Goal: Transaction & Acquisition: Book appointment/travel/reservation

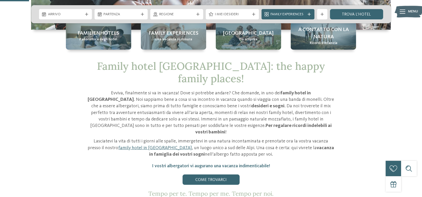
scroll to position [155, 0]
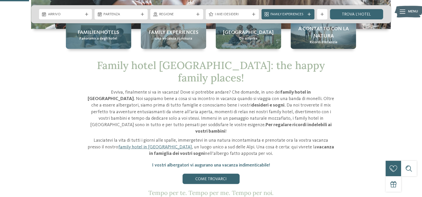
click at [112, 44] on div "Familienhotels Panoramica degli hotel" at bounding box center [98, 35] width 65 height 28
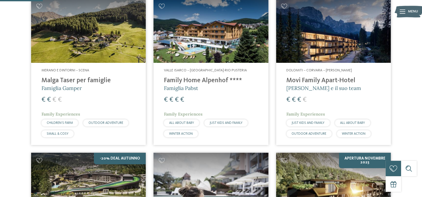
scroll to position [181, 0]
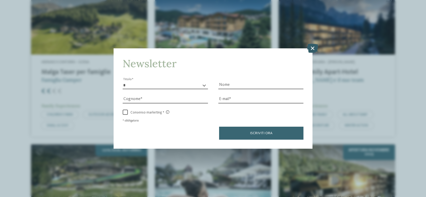
click at [309, 49] on icon at bounding box center [312, 48] width 11 height 9
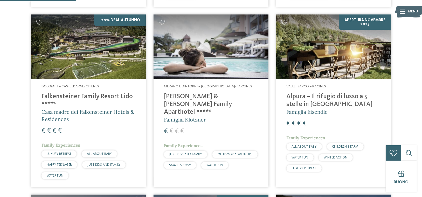
scroll to position [337, 0]
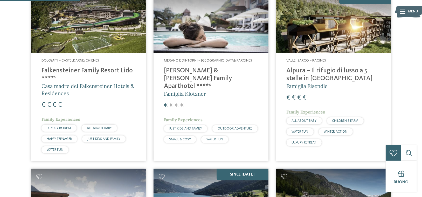
click at [102, 109] on div "€ € € €" at bounding box center [88, 105] width 94 height 9
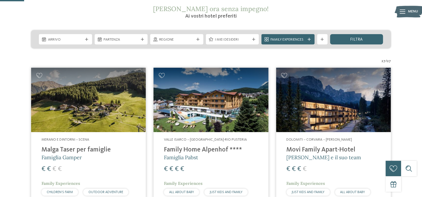
scroll to position [0, 0]
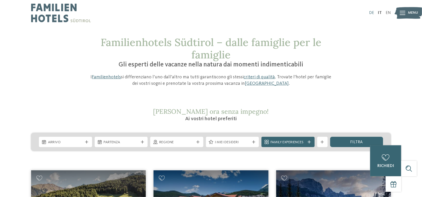
click at [370, 11] on link "DE" at bounding box center [371, 13] width 5 height 4
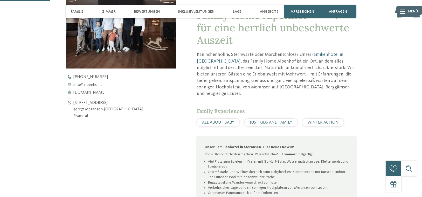
scroll to position [207, 0]
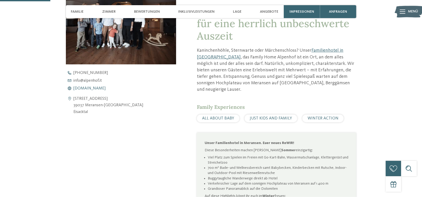
click at [91, 89] on span "www.alpenhof.it" at bounding box center [90, 89] width 32 height 4
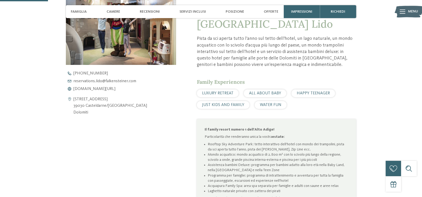
scroll to position [207, 0]
click at [116, 89] on span "www.falkensteiner.com/it/family-resort-lido" at bounding box center [95, 89] width 42 height 4
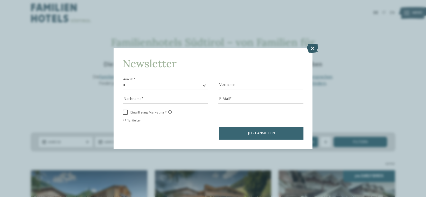
click at [309, 46] on icon at bounding box center [312, 48] width 11 height 9
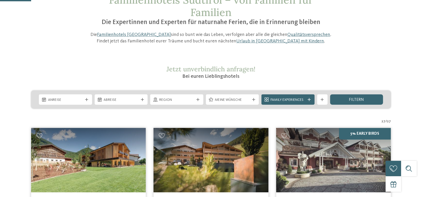
scroll to position [130, 0]
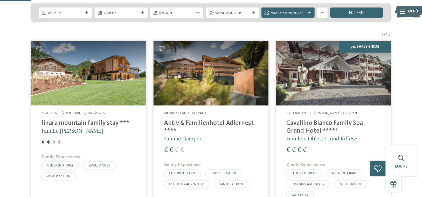
click at [120, 106] on div "Eisacktal – [GEOGRAPHIC_DATA]/Vals linara mountain family stay *** Familie [PER…" at bounding box center [88, 147] width 115 height 82
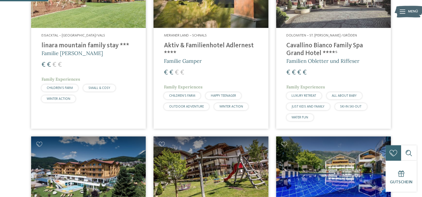
scroll to position [181, 0]
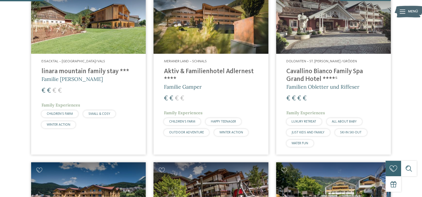
click at [326, 44] on img at bounding box center [333, 21] width 115 height 65
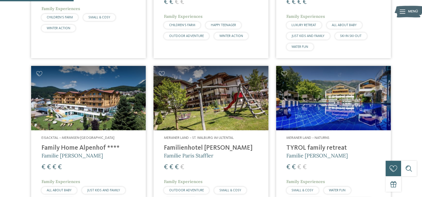
scroll to position [311, 0]
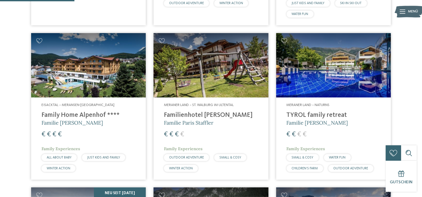
click at [91, 115] on h4 "Family Home Alpenhof ****" at bounding box center [88, 116] width 94 height 8
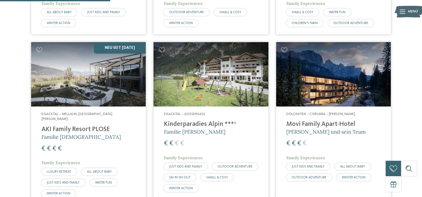
scroll to position [466, 0]
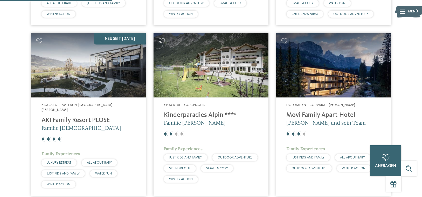
click at [91, 117] on h4 "AKI Family Resort PLOSE" at bounding box center [88, 121] width 94 height 8
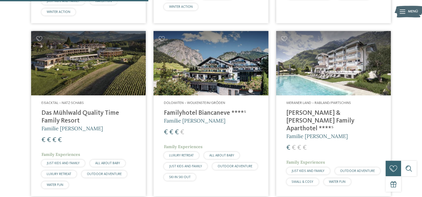
scroll to position [646, 0]
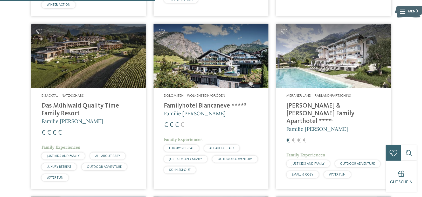
click at [197, 121] on div "€ € € €" at bounding box center [211, 125] width 94 height 9
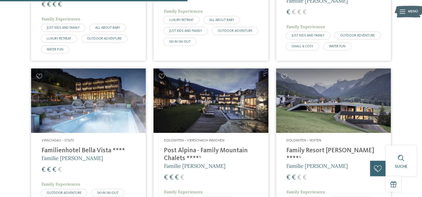
scroll to position [799, 0]
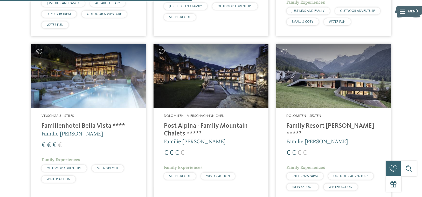
click at [226, 92] on img at bounding box center [210, 76] width 115 height 65
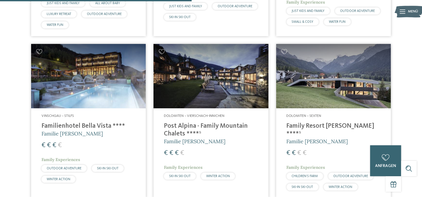
click at [210, 124] on h4 "Post Alpina - Family Mountain Chalets ****ˢ" at bounding box center [211, 131] width 94 height 16
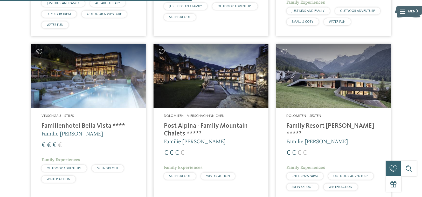
scroll to position [796, 0]
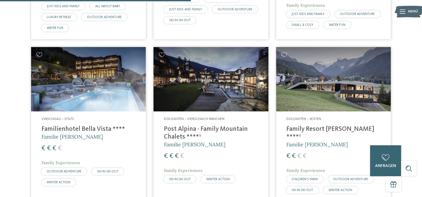
click at [325, 141] on h5 "Familie Rainer" at bounding box center [333, 144] width 94 height 7
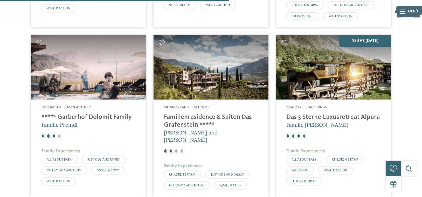
scroll to position [1000, 0]
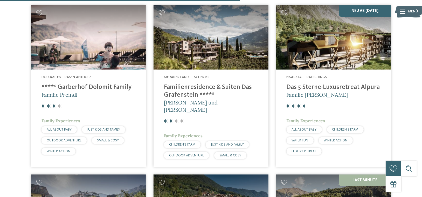
click at [112, 91] on h5 "Familie Preindl" at bounding box center [88, 94] width 94 height 7
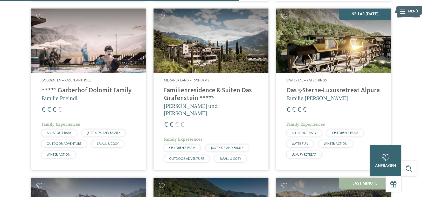
click at [80, 87] on h4 "****ˢ Garberhof Dolomit Family" at bounding box center [88, 91] width 94 height 8
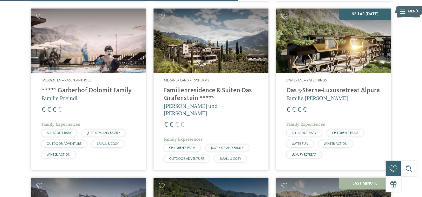
scroll to position [993, 0]
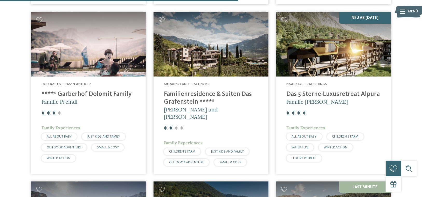
click at [338, 77] on div "Eisacktal – Ratschings Das 5-Sterne-Luxusretreat Alpura Familie Eisendle € € € …" at bounding box center [333, 123] width 115 height 93
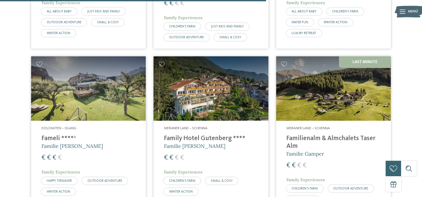
scroll to position [1119, 0]
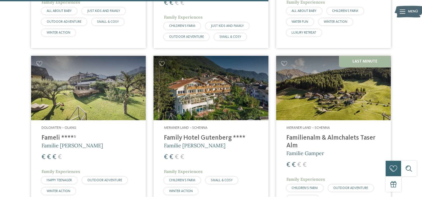
click at [116, 120] on div "Dolomiten – Olang Fameli ****ˢ Familie Gasser € € € € Family Experiences HAPPY …" at bounding box center [88, 161] width 115 height 82
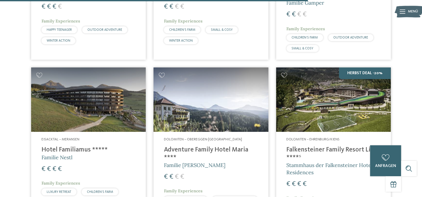
scroll to position [1296, 0]
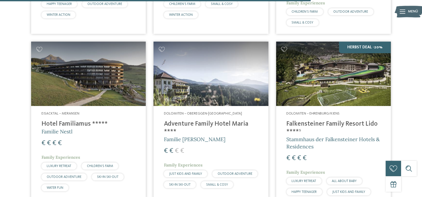
click at [113, 128] on h5 "Familie Nestl" at bounding box center [88, 131] width 94 height 7
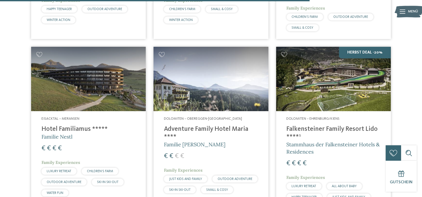
click at [214, 141] on h5 "Familie Kofler" at bounding box center [211, 144] width 94 height 7
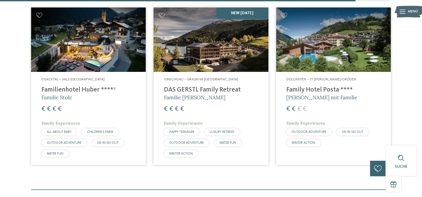
scroll to position [1518, 0]
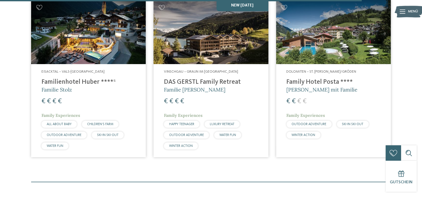
click at [313, 79] on h4 "Family Hotel Posta ****" at bounding box center [333, 83] width 94 height 8
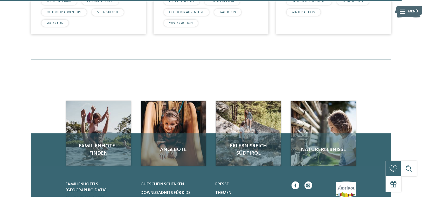
scroll to position [1694, 0]
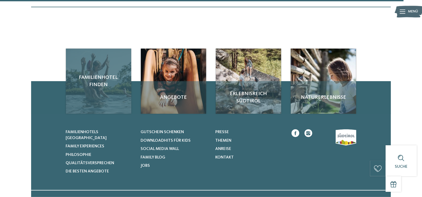
click at [100, 74] on span "Familienhotel finden" at bounding box center [98, 81] width 55 height 15
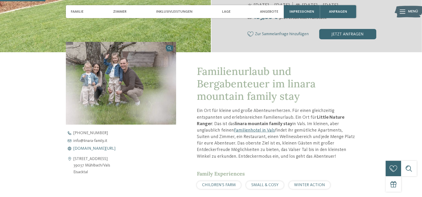
scroll to position [181, 0]
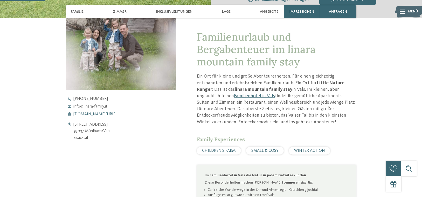
click at [96, 115] on span "www.linara-family.it/de" at bounding box center [95, 114] width 42 height 4
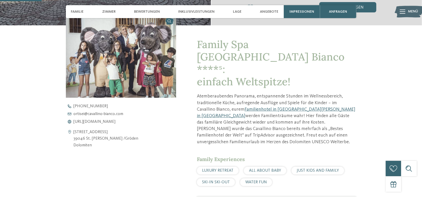
scroll to position [181, 0]
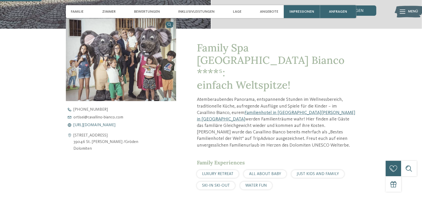
click at [106, 125] on span "https://www.cavallino-bianco.com/de/familienhotel-sudtirol" at bounding box center [95, 125] width 42 height 4
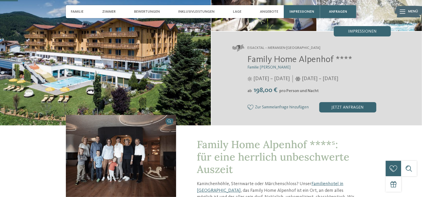
scroll to position [104, 0]
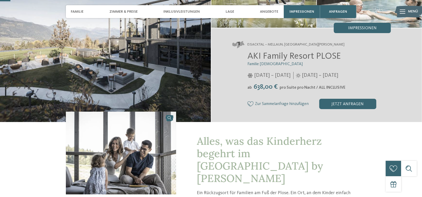
scroll to position [78, 0]
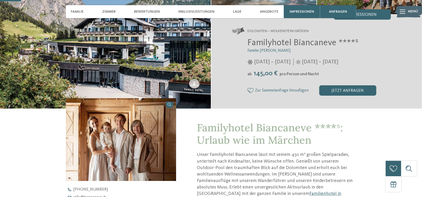
scroll to position [104, 0]
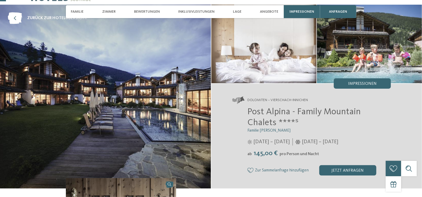
scroll to position [26, 0]
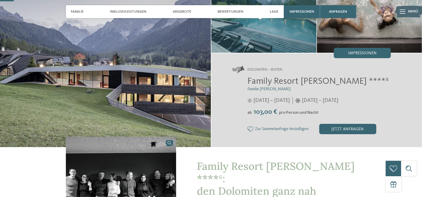
scroll to position [104, 0]
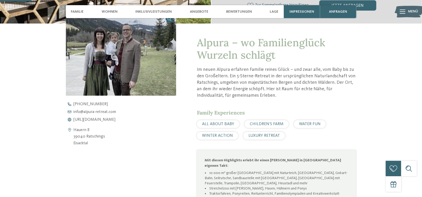
scroll to position [181, 0]
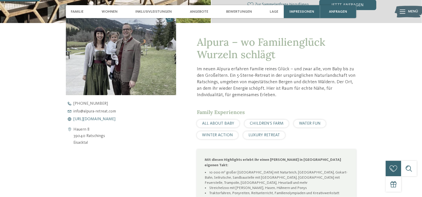
click at [109, 119] on span "https://www.alpura-retreat.com/" at bounding box center [95, 119] width 42 height 4
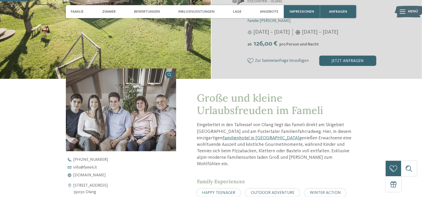
scroll to position [130, 0]
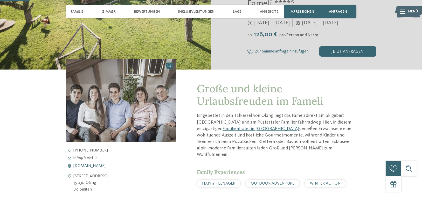
click at [91, 167] on span "www.fameli.it" at bounding box center [90, 166] width 32 height 4
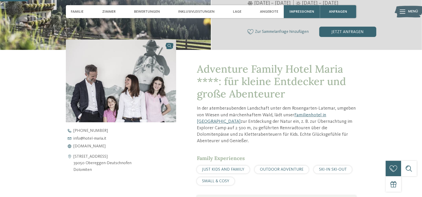
scroll to position [155, 0]
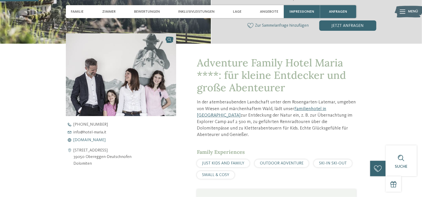
click at [100, 138] on span "www.hotel-maria.it" at bounding box center [90, 140] width 32 height 4
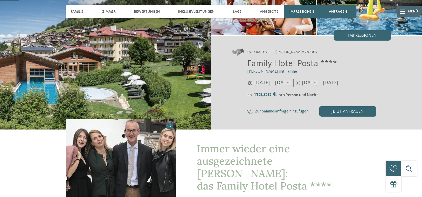
scroll to position [78, 0]
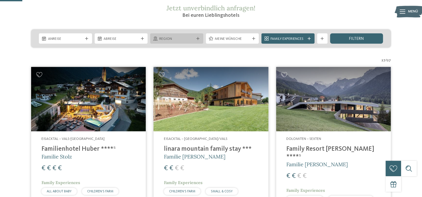
scroll to position [78, 0]
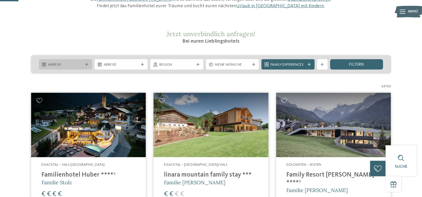
click at [85, 66] on icon at bounding box center [86, 64] width 3 height 3
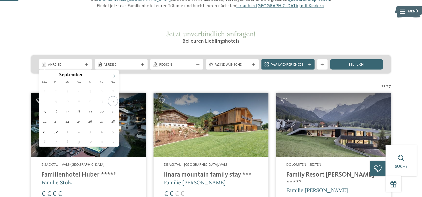
click at [113, 75] on icon at bounding box center [114, 76] width 4 height 4
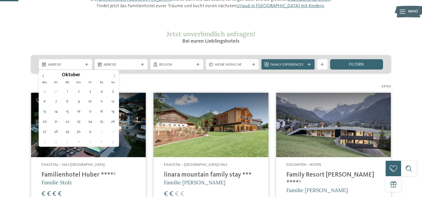
click at [117, 77] on span at bounding box center [114, 74] width 9 height 9
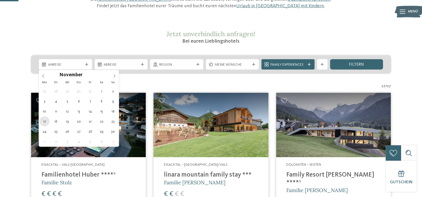
type div "17.11.2025"
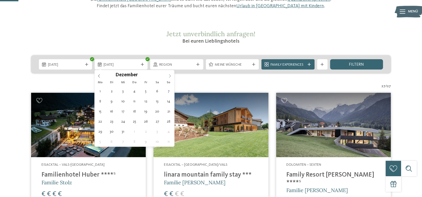
click at [170, 77] on icon at bounding box center [170, 76] width 4 height 4
type div "06.12.2025"
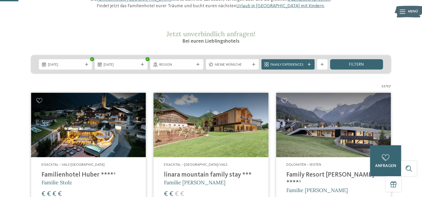
click at [354, 63] on span "filtern" at bounding box center [356, 65] width 15 height 4
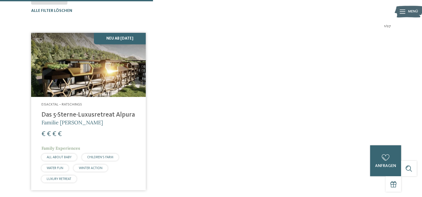
scroll to position [170, 0]
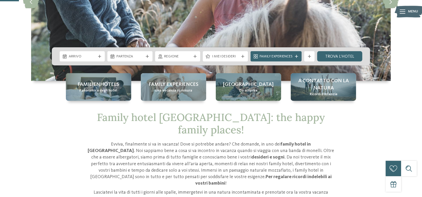
scroll to position [104, 0]
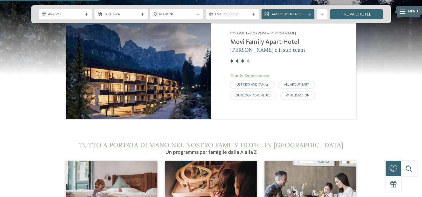
scroll to position [622, 0]
